Goal: Transaction & Acquisition: Purchase product/service

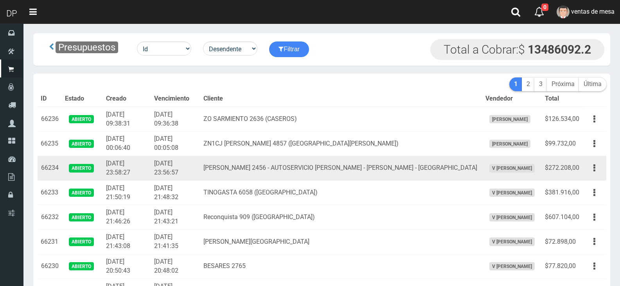
click at [332, 169] on td "FEDERICO GARCIA LORCA 2456 - AUTOSERVICIO URIEL - JOSE INGENIEROS - CIUDADELA" at bounding box center [341, 168] width 282 height 25
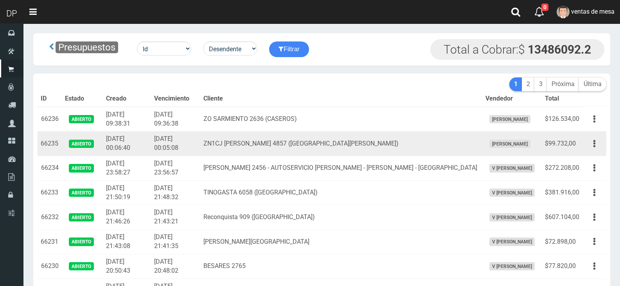
click at [188, 139] on td "2025-09-06 00:05:08" at bounding box center [175, 143] width 49 height 25
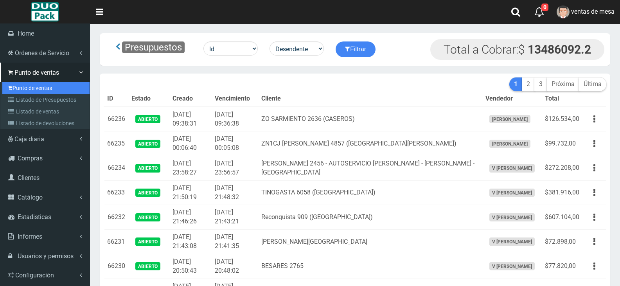
click at [13, 92] on link "Punto de ventas" at bounding box center [45, 88] width 87 height 12
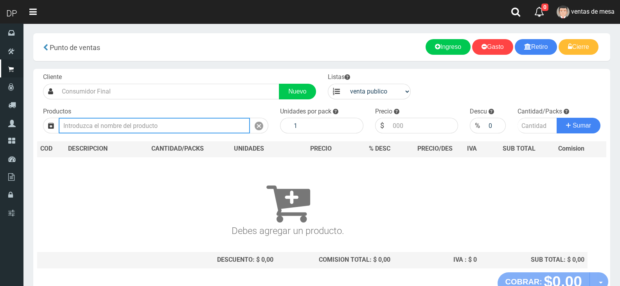
click at [142, 124] on input "text" at bounding box center [154, 126] width 191 height 16
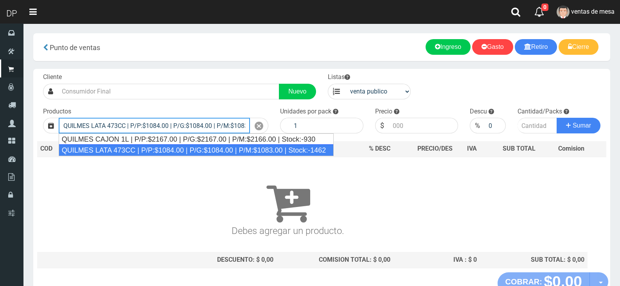
type input "QUILMES LATA 473CC | P/P:$1084.00 | P/G:$1084.00 | P/M:$1083.00 | Stock:-1462"
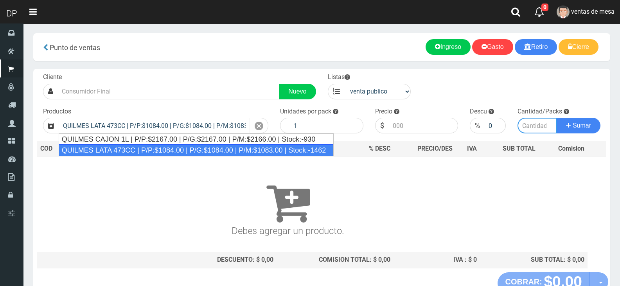
type input "24"
type input "1084.00"
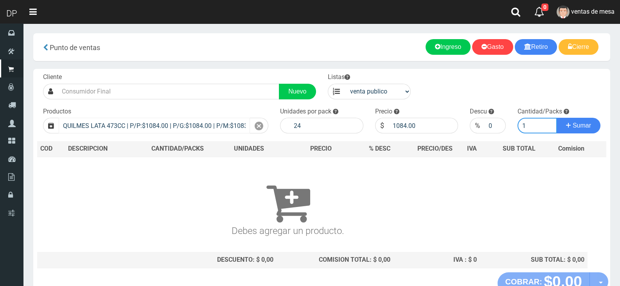
type input "1"
click at [556, 118] on button "Sumar" at bounding box center [578, 126] width 44 height 16
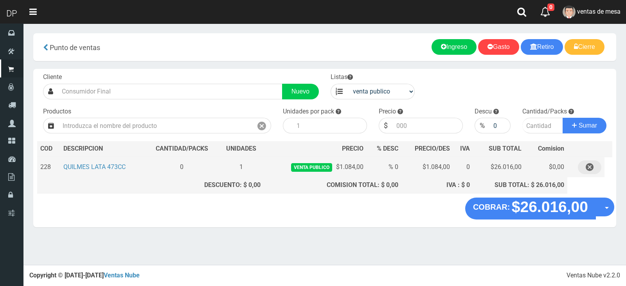
click at [589, 169] on icon "button" at bounding box center [589, 167] width 8 height 14
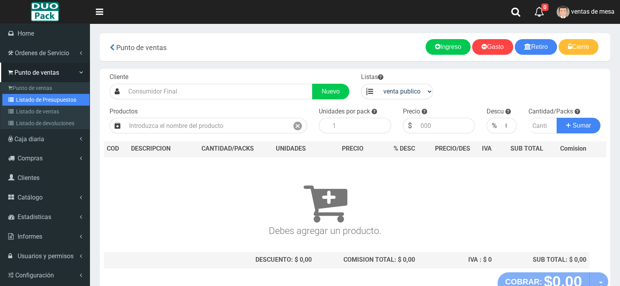
click at [28, 97] on link "Listado de Presupuestos" at bounding box center [45, 100] width 87 height 12
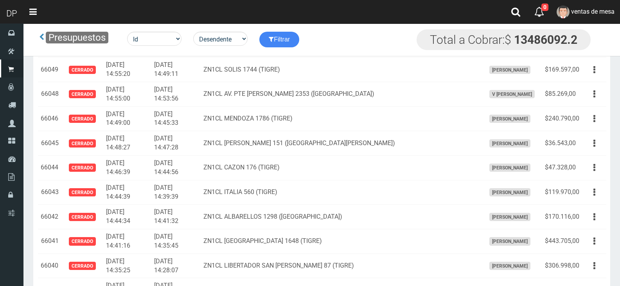
scroll to position [5917, 0]
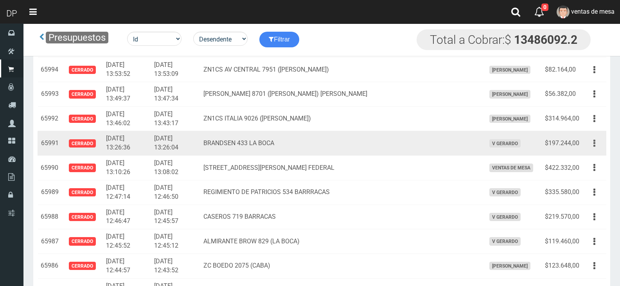
click at [598, 143] on button "button" at bounding box center [594, 143] width 18 height 14
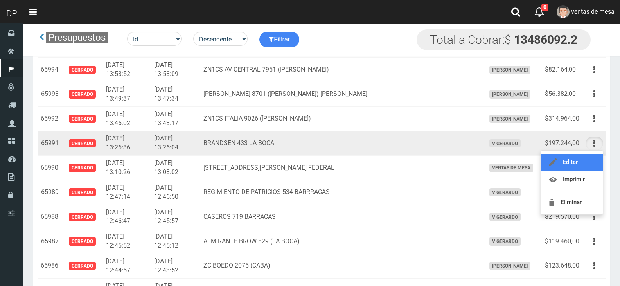
click at [589, 156] on link "Editar" at bounding box center [572, 162] width 62 height 17
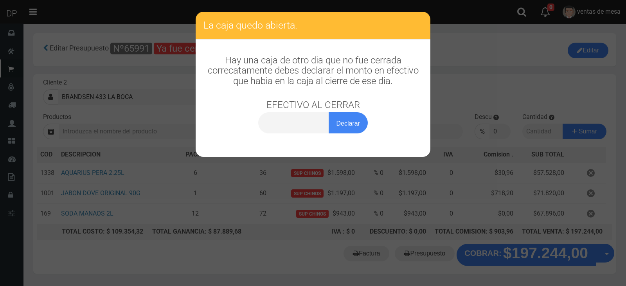
click at [284, 174] on div "La caja quedo abierta. Hay una caja de otro dia que no fue cerrada correcatamen…" at bounding box center [313, 143] width 626 height 286
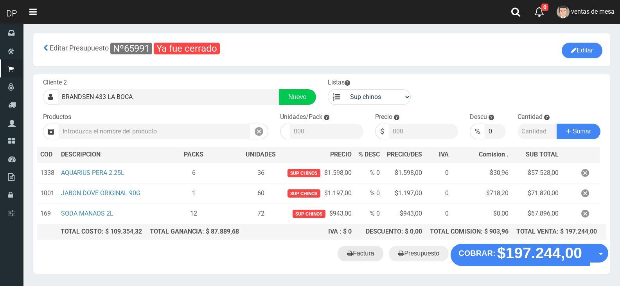
click at [358, 259] on link "Factura" at bounding box center [360, 254] width 46 height 16
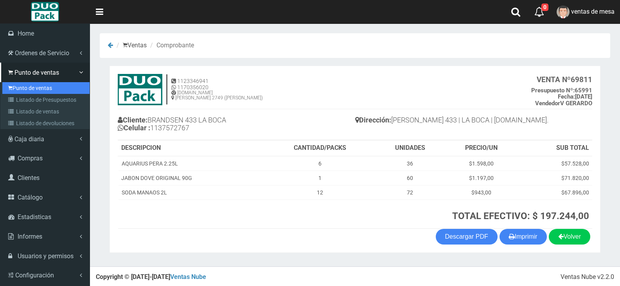
click at [49, 85] on link "Punto de ventas" at bounding box center [45, 88] width 87 height 12
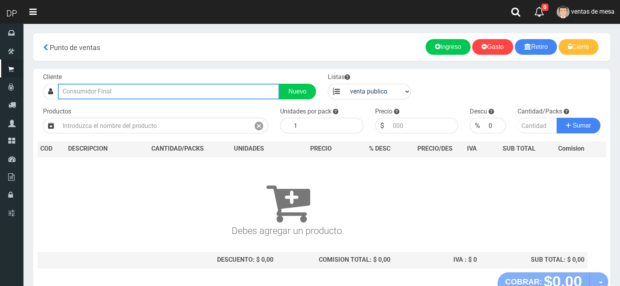
click at [180, 97] on input "text" at bounding box center [168, 92] width 221 height 16
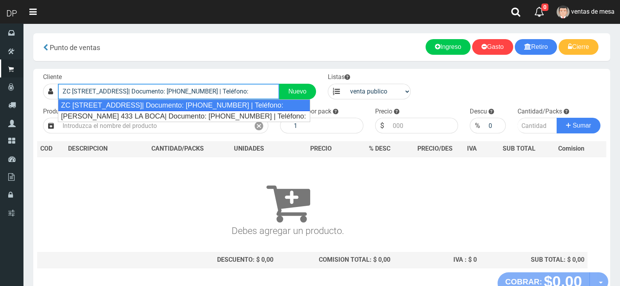
type input "ZC [STREET_ADDRESS]| Documento: [PHONE_NUMBER] | Teléfono:"
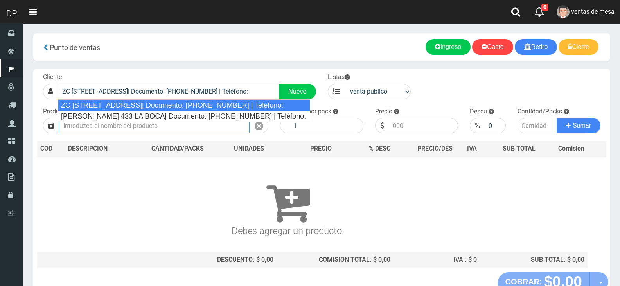
select select "2"
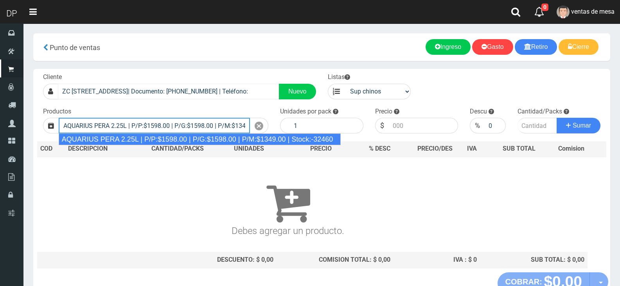
type input "AQUARIUS PERA 2.25L | P/P:$1598.00 | P/G:$1598.00 | P/M:$1349.00 | Stock:-32460"
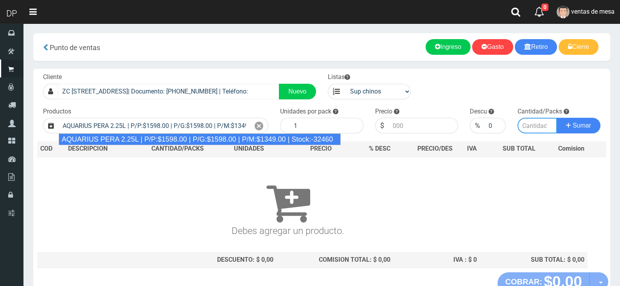
type input "6"
type input "1598.00"
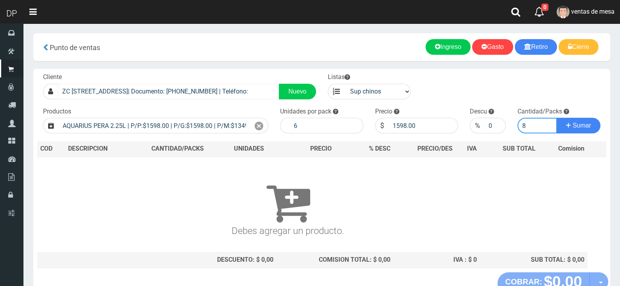
type input "8"
click at [556, 118] on button "Sumar" at bounding box center [578, 126] width 44 height 16
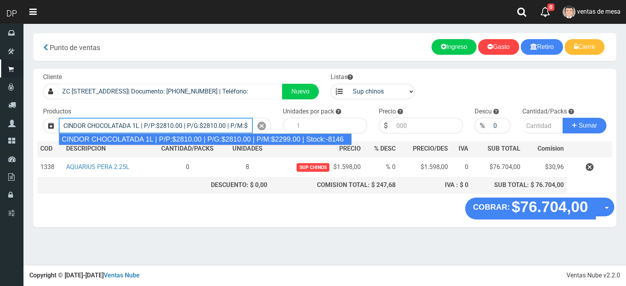
type input "CINDOR CHOCOLATADA 1L | P/P:$2810.00 | P/G:$2810.00 | P/M:$2299.00 | Stock:-8146"
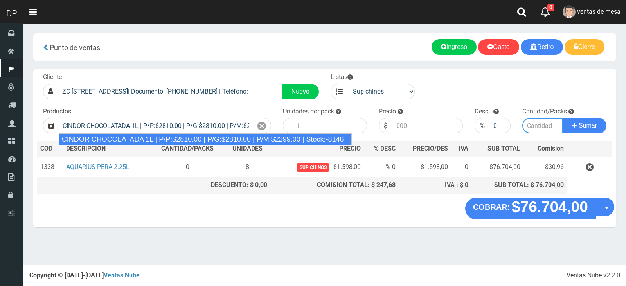
type input "12"
type input "2810.00"
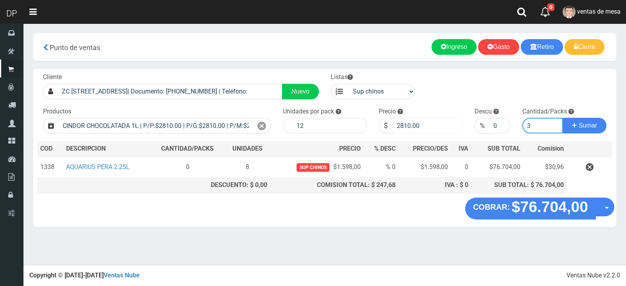
type input "3"
click at [397, 130] on input "2810.00" at bounding box center [427, 126] width 70 height 16
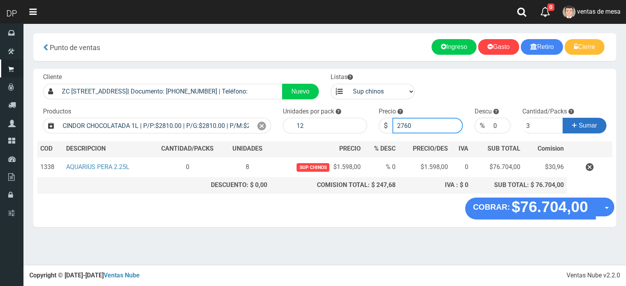
type input "2760"
click at [562, 118] on button "Sumar" at bounding box center [584, 126] width 44 height 16
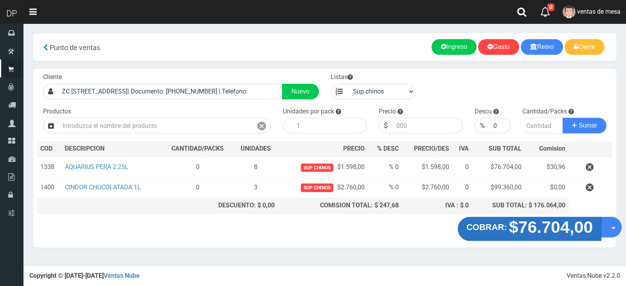
click at [552, 226] on strong "$76.704,00" at bounding box center [551, 226] width 84 height 18
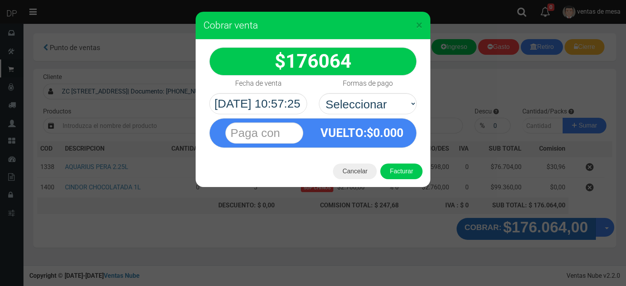
click at [384, 117] on div "VUELTO :$ 0.000" at bounding box center [312, 131] width 219 height 34
click at [382, 112] on select "Seleccionar Efectivo Tarjeta de Crédito Depósito Débito" at bounding box center [368, 103] width 98 height 21
select select "Efectivo"
click at [319, 93] on select "Seleccionar Efectivo Tarjeta de Crédito Depósito Débito" at bounding box center [368, 103] width 98 height 21
click at [398, 174] on button "Facturar" at bounding box center [401, 171] width 42 height 16
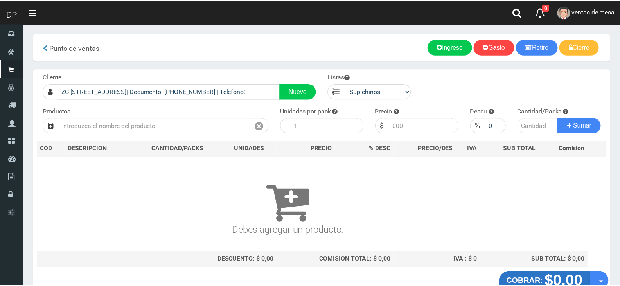
scroll to position [5, 0]
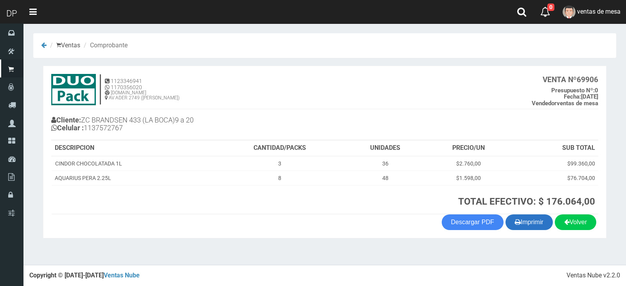
click at [510, 224] on button "Imprimir" at bounding box center [528, 222] width 47 height 16
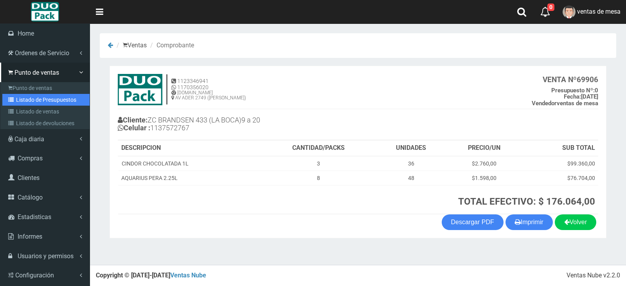
click at [28, 104] on link "Listado de Presupuestos" at bounding box center [45, 100] width 87 height 12
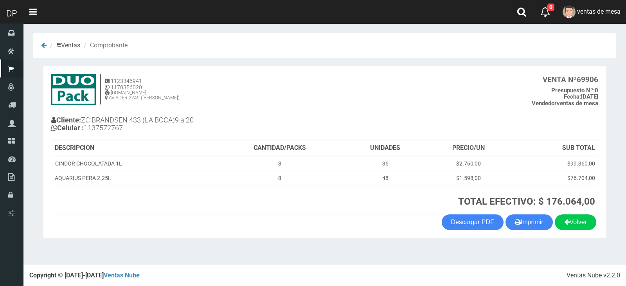
click at [170, 133] on h4 "Cliente: ZC BRANDSEN 433 (LA BOCA)9 a 20 Celular : [PHONE_NUMBER]" at bounding box center [187, 125] width 273 height 22
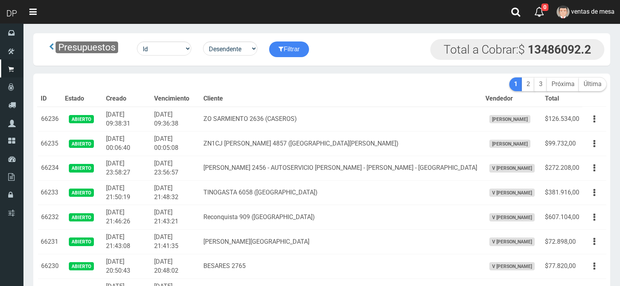
click at [171, 140] on td "[DATE] 00:05:08" at bounding box center [175, 143] width 49 height 25
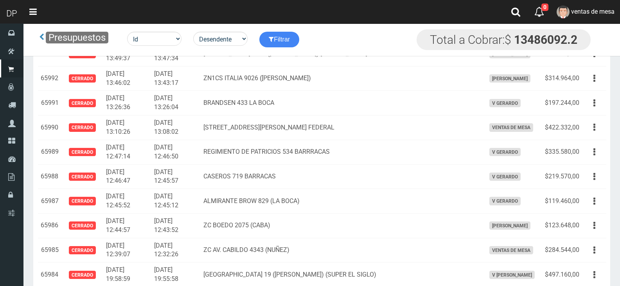
scroll to position [2804, 0]
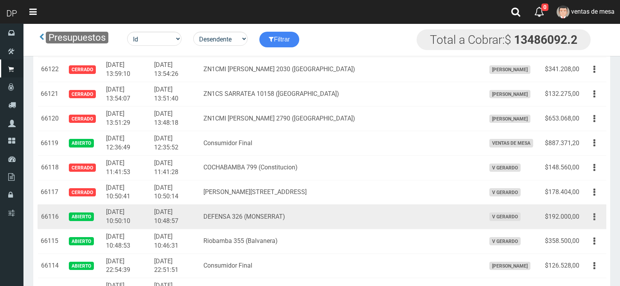
click at [590, 215] on button "button" at bounding box center [594, 217] width 18 height 14
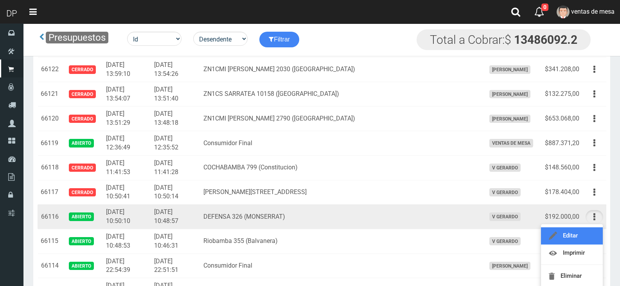
click at [581, 234] on link "Editar" at bounding box center [572, 235] width 62 height 17
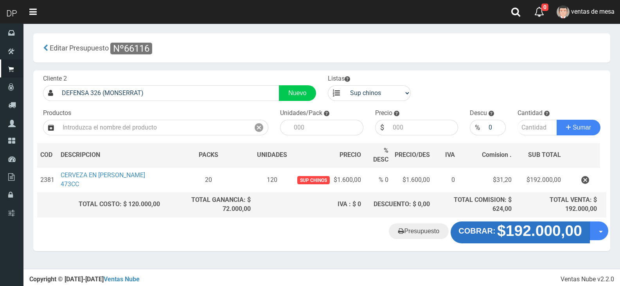
click at [522, 235] on strong "$192.000,00" at bounding box center [539, 230] width 85 height 17
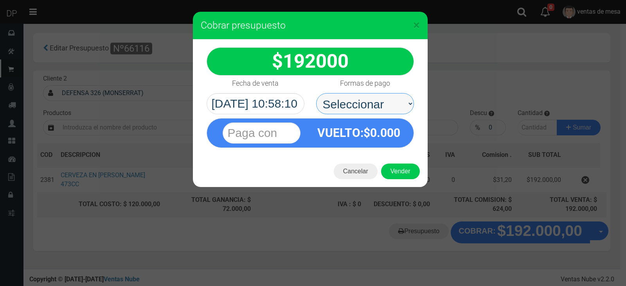
drag, startPoint x: 402, startPoint y: 111, endPoint x: 400, endPoint y: 106, distance: 6.0
click at [402, 109] on select "Seleccionar Efectivo Tarjeta de Crédito Depósito Débito" at bounding box center [365, 103] width 98 height 21
select select "Efectivo"
click at [316, 93] on select "Seleccionar Efectivo Tarjeta de Crédito Depósito Débito" at bounding box center [365, 103] width 98 height 21
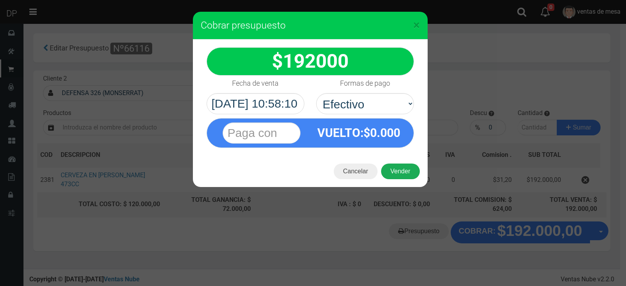
click at [401, 173] on button "Vender" at bounding box center [400, 171] width 39 height 16
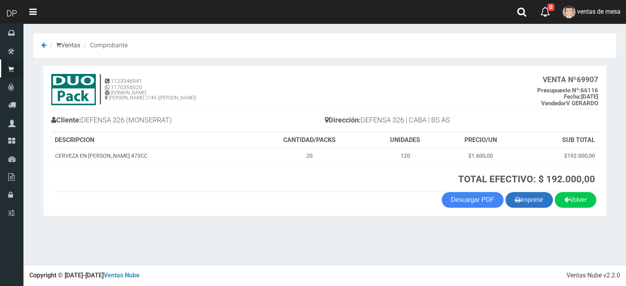
click at [518, 207] on button "Imprimir" at bounding box center [528, 200] width 47 height 16
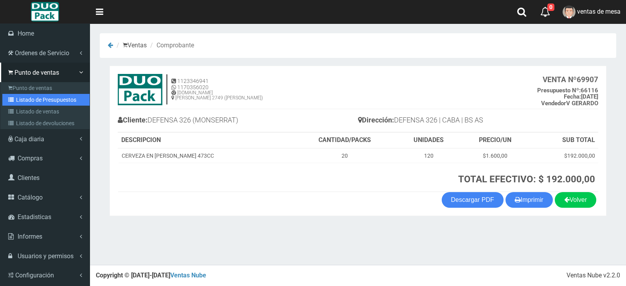
click at [17, 103] on link "Listado de Presupuestos" at bounding box center [45, 100] width 87 height 12
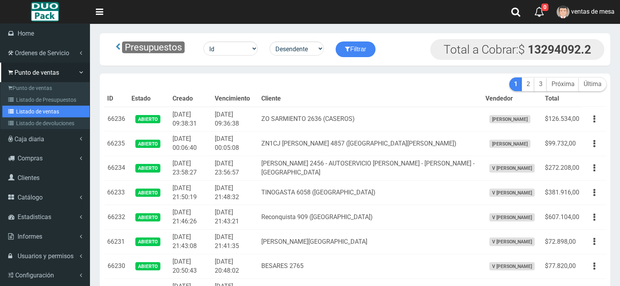
click at [13, 112] on icon at bounding box center [12, 111] width 8 height 5
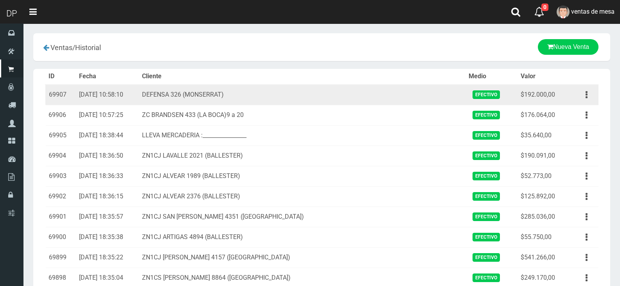
click at [212, 90] on td "DEFENSA 326 (MONSERRAT)" at bounding box center [302, 94] width 327 height 21
